Goal: Task Accomplishment & Management: Use online tool/utility

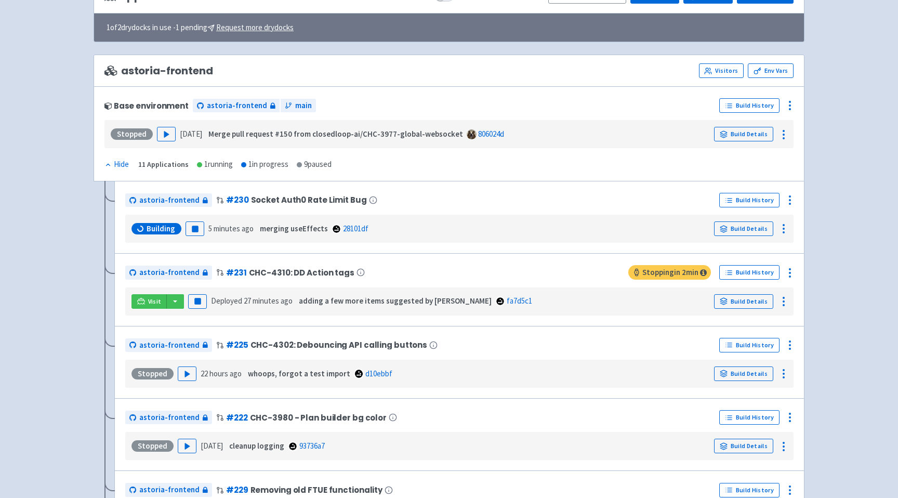
scroll to position [190, 0]
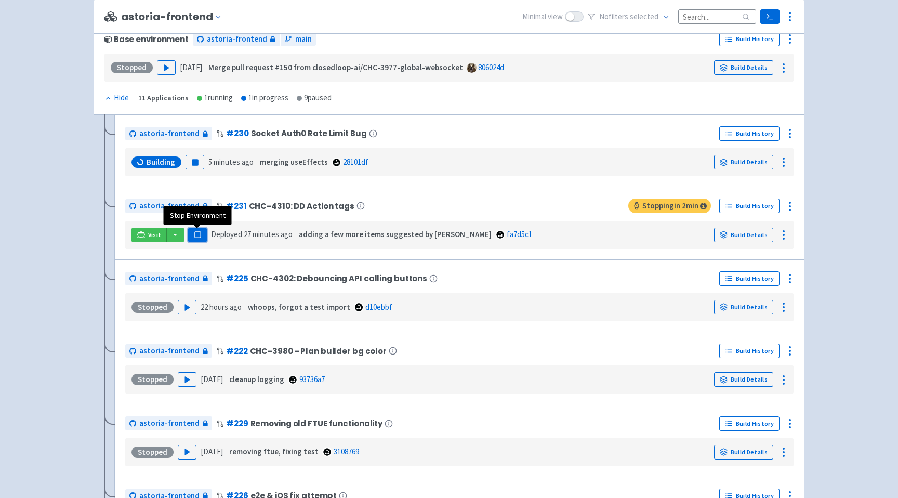
click at [197, 240] on button "Pause" at bounding box center [197, 235] width 19 height 15
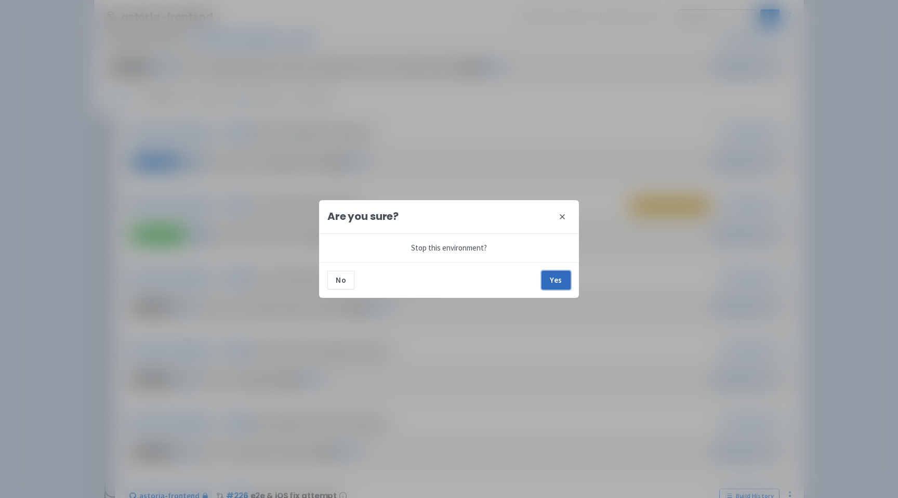
click at [562, 285] on button "Yes" at bounding box center [555, 280] width 29 height 19
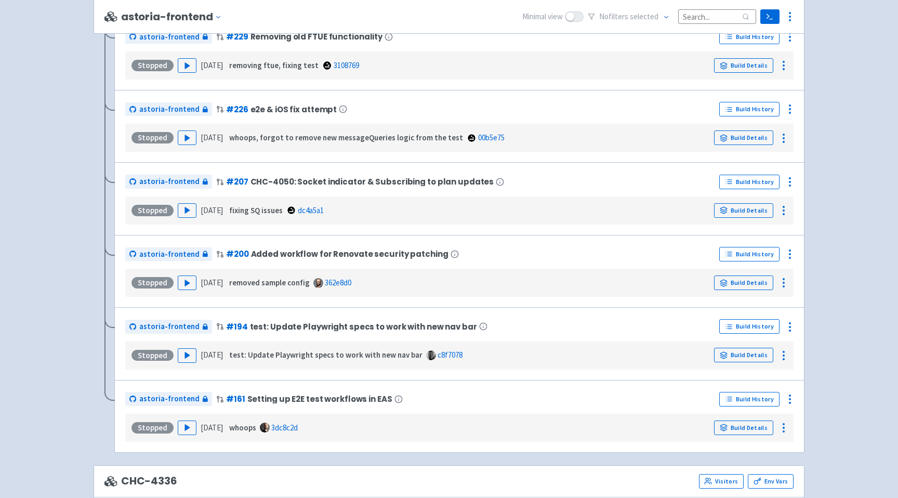
scroll to position [730, 0]
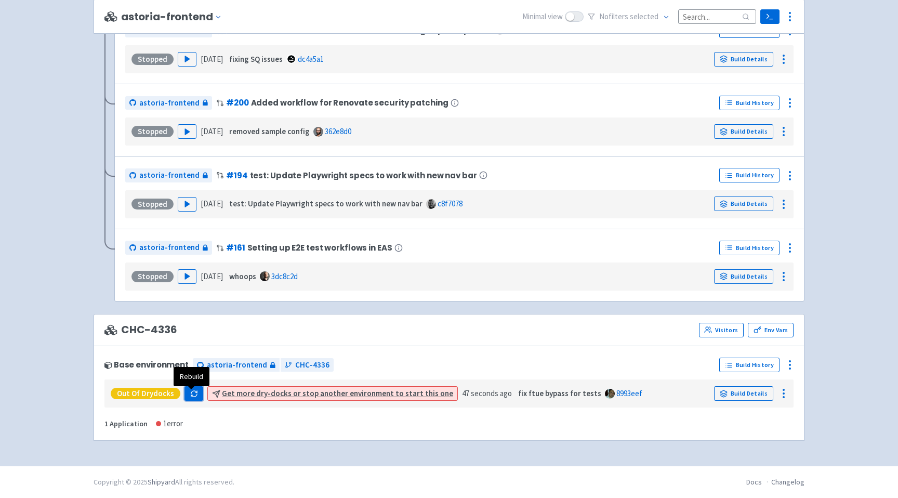
click at [191, 394] on icon "button" at bounding box center [194, 394] width 8 height 8
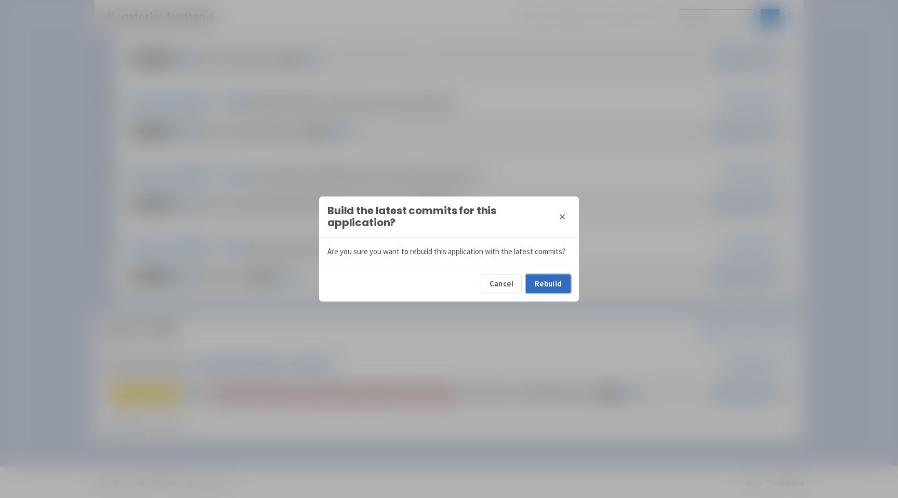
click at [553, 289] on button "Rebuild" at bounding box center [548, 283] width 45 height 19
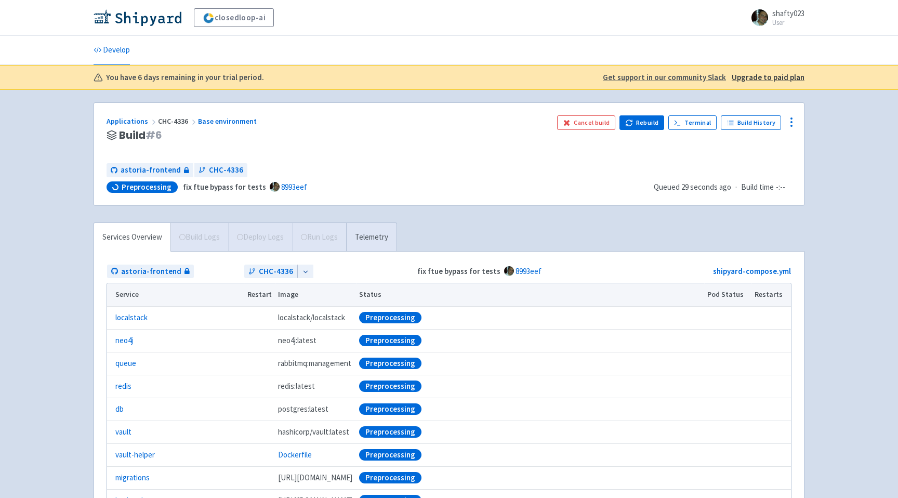
click at [52, 316] on div "closedloop-ai shafty023 User Profile Sign out Develop" at bounding box center [449, 315] width 898 height 631
